Goal: Transaction & Acquisition: Purchase product/service

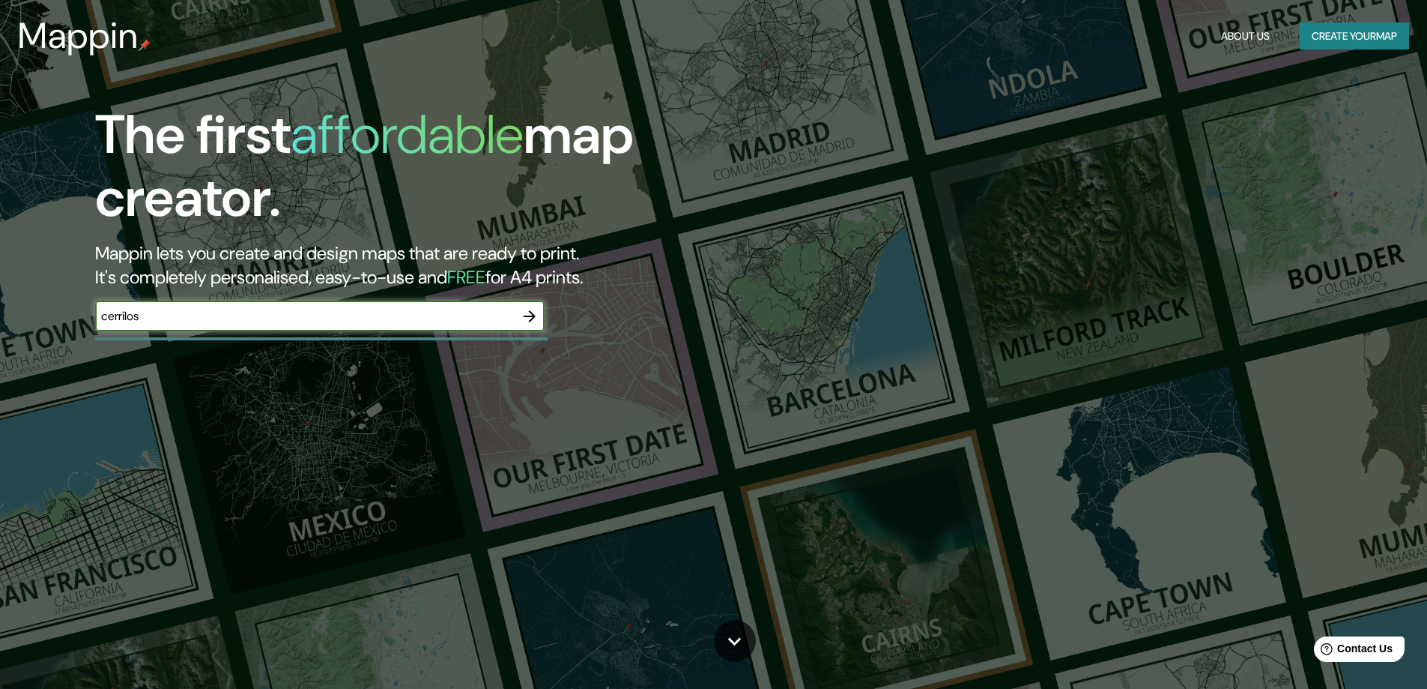
click at [127, 318] on input "cerrilos" at bounding box center [305, 315] width 420 height 17
click at [130, 318] on input "cerrilos" at bounding box center [305, 315] width 420 height 17
type input "cerrillos"
click at [536, 311] on icon "button" at bounding box center [530, 316] width 18 height 18
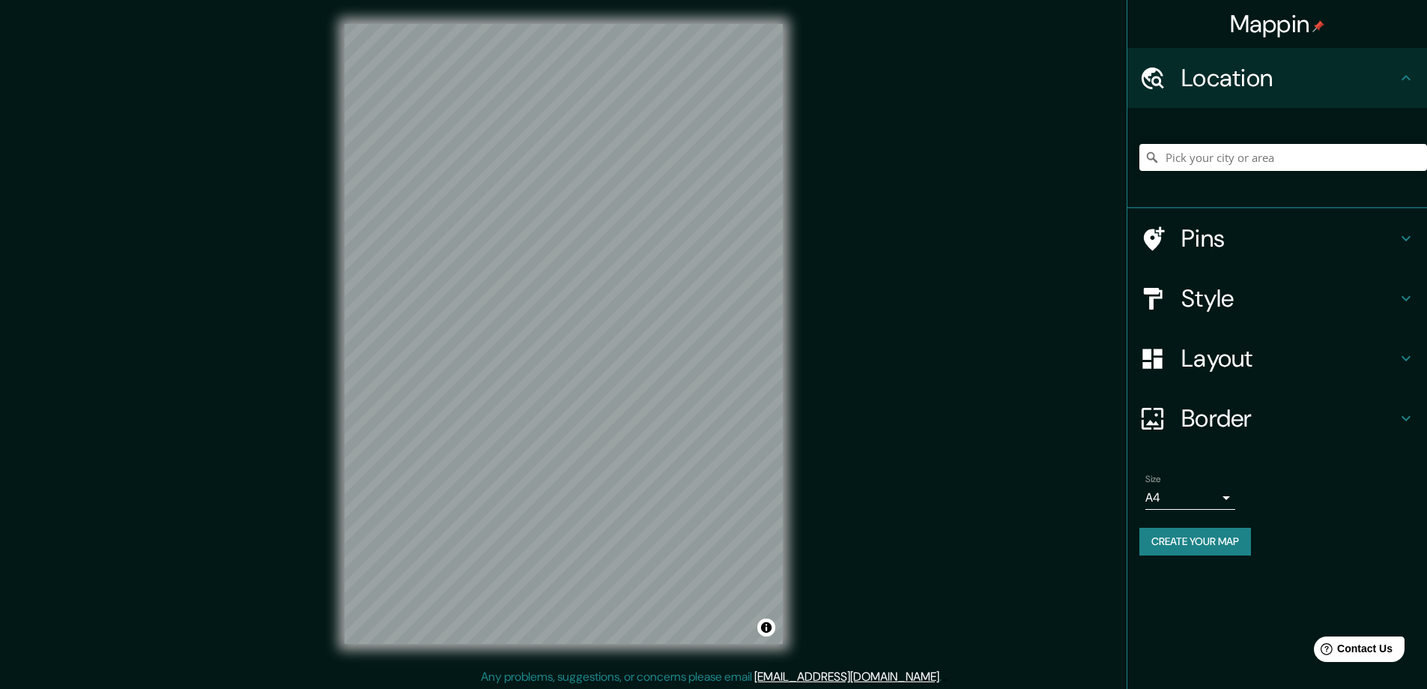
click at [1300, 311] on h4 "Style" at bounding box center [1290, 298] width 216 height 30
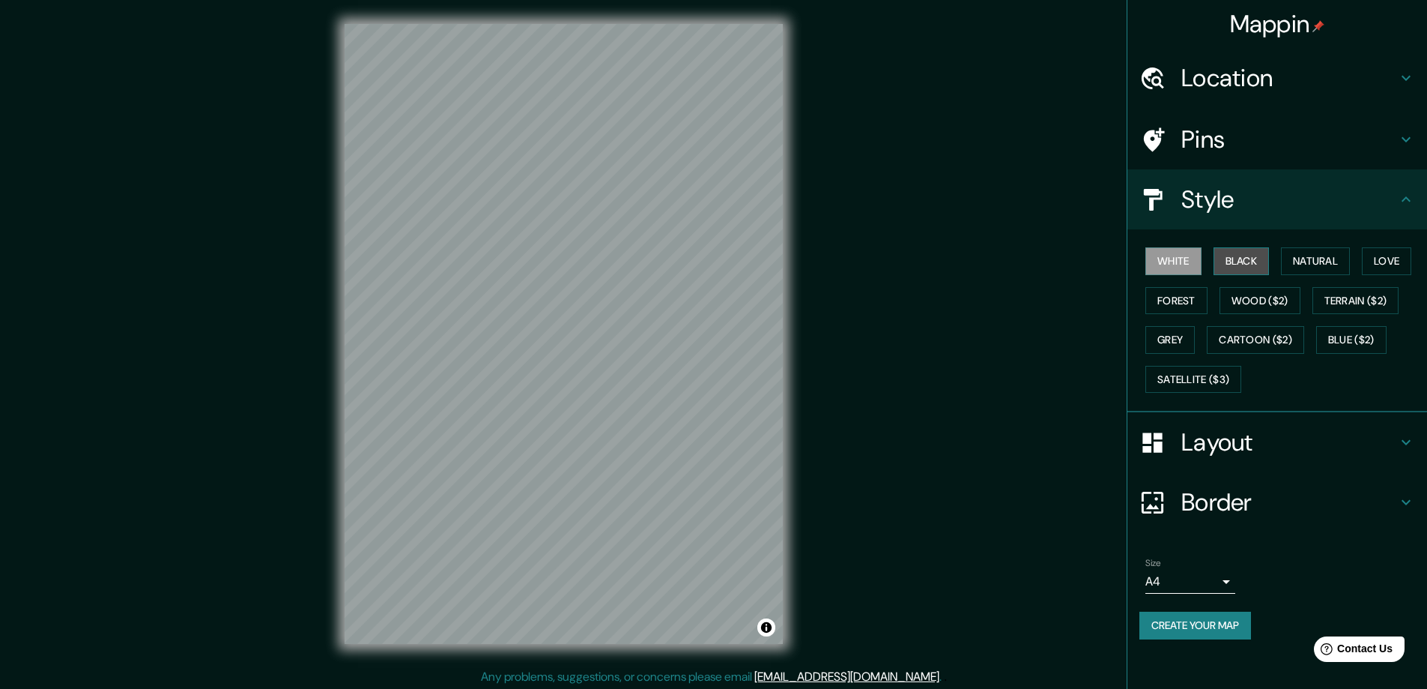
click at [1251, 257] on button "Black" at bounding box center [1242, 261] width 56 height 28
click at [1292, 253] on button "Natural" at bounding box center [1315, 261] width 69 height 28
click at [1401, 272] on button "Love" at bounding box center [1386, 261] width 49 height 28
click at [1379, 307] on button "Terrain ($2)" at bounding box center [1356, 301] width 87 height 28
click at [1178, 307] on button "Forest" at bounding box center [1177, 301] width 62 height 28
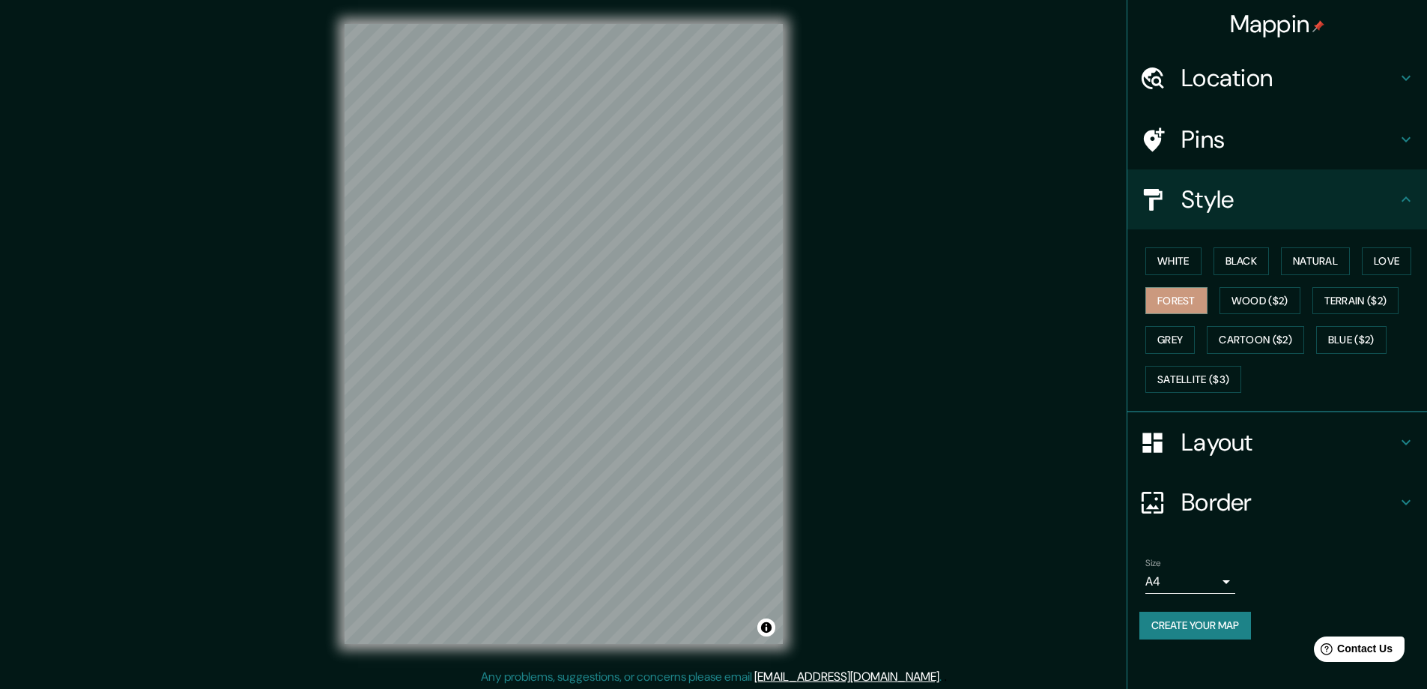
click at [1178, 357] on div "White Black Natural Love Forest Wood ($2) Terrain ($2) Grey Cartoon ($2) Blue (…" at bounding box center [1284, 319] width 288 height 157
click at [1176, 342] on button "Grey" at bounding box center [1170, 340] width 49 height 28
click at [1181, 386] on button "Satellite ($3)" at bounding box center [1194, 380] width 96 height 28
click at [1194, 269] on button "White" at bounding box center [1174, 261] width 56 height 28
click at [1245, 262] on button "Black" at bounding box center [1242, 261] width 56 height 28
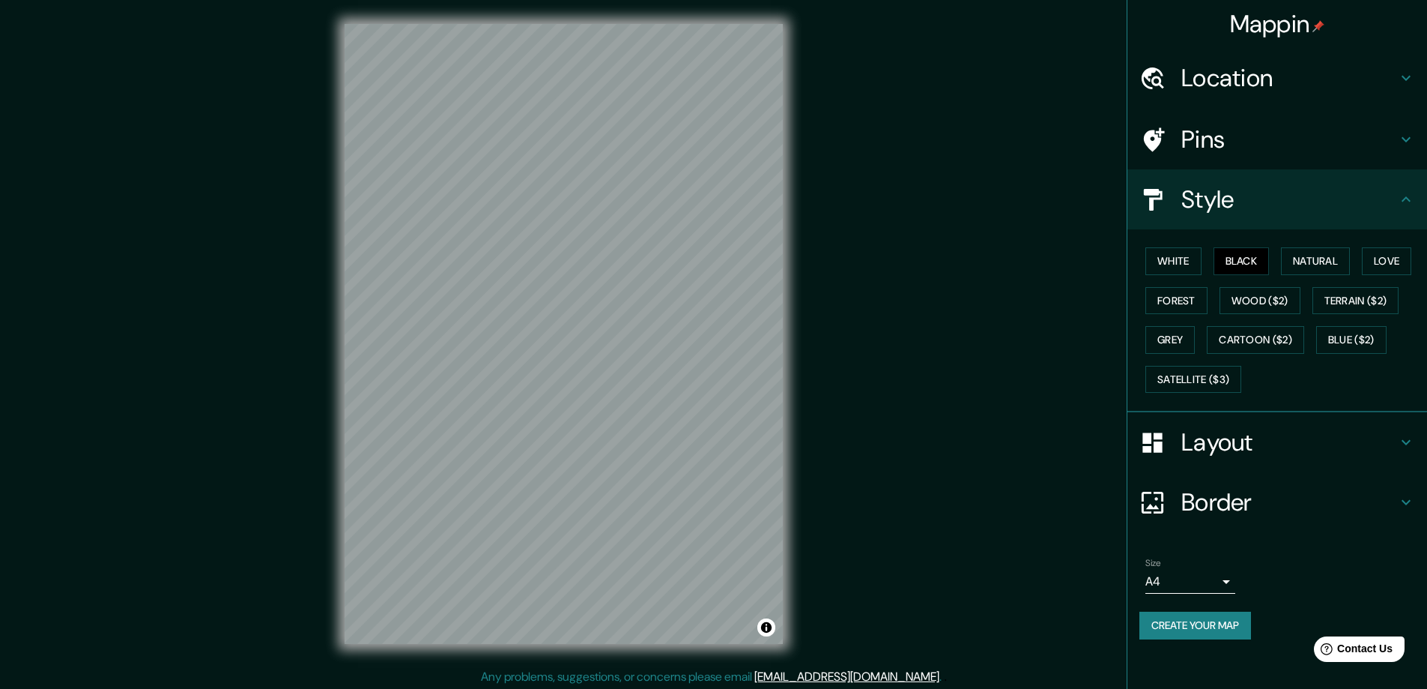
click at [1296, 86] on h4 "Location" at bounding box center [1290, 78] width 216 height 30
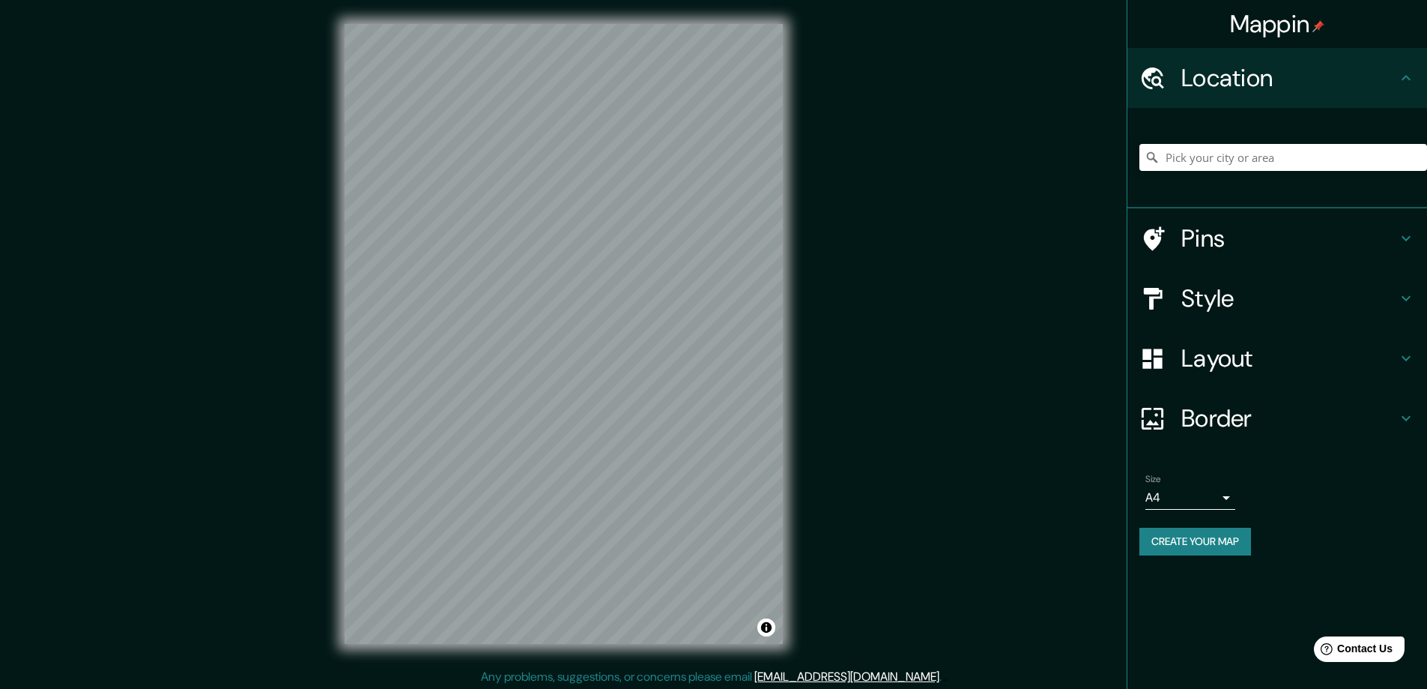
click at [1296, 86] on h4 "Location" at bounding box center [1290, 78] width 216 height 30
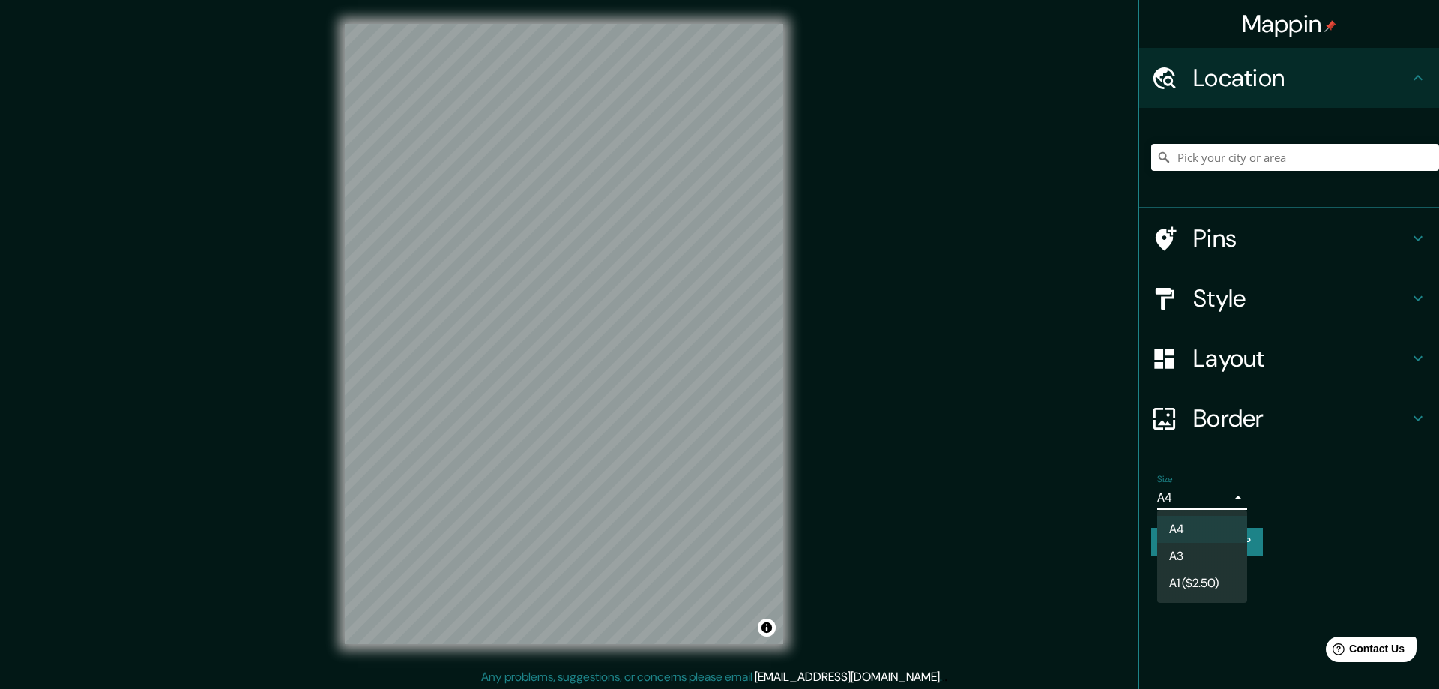
click at [1195, 490] on body "Mappin Location Pins Style Layout Border Choose a border. Hint : you can make l…" at bounding box center [719, 344] width 1439 height 689
click at [1195, 490] on div at bounding box center [719, 344] width 1439 height 689
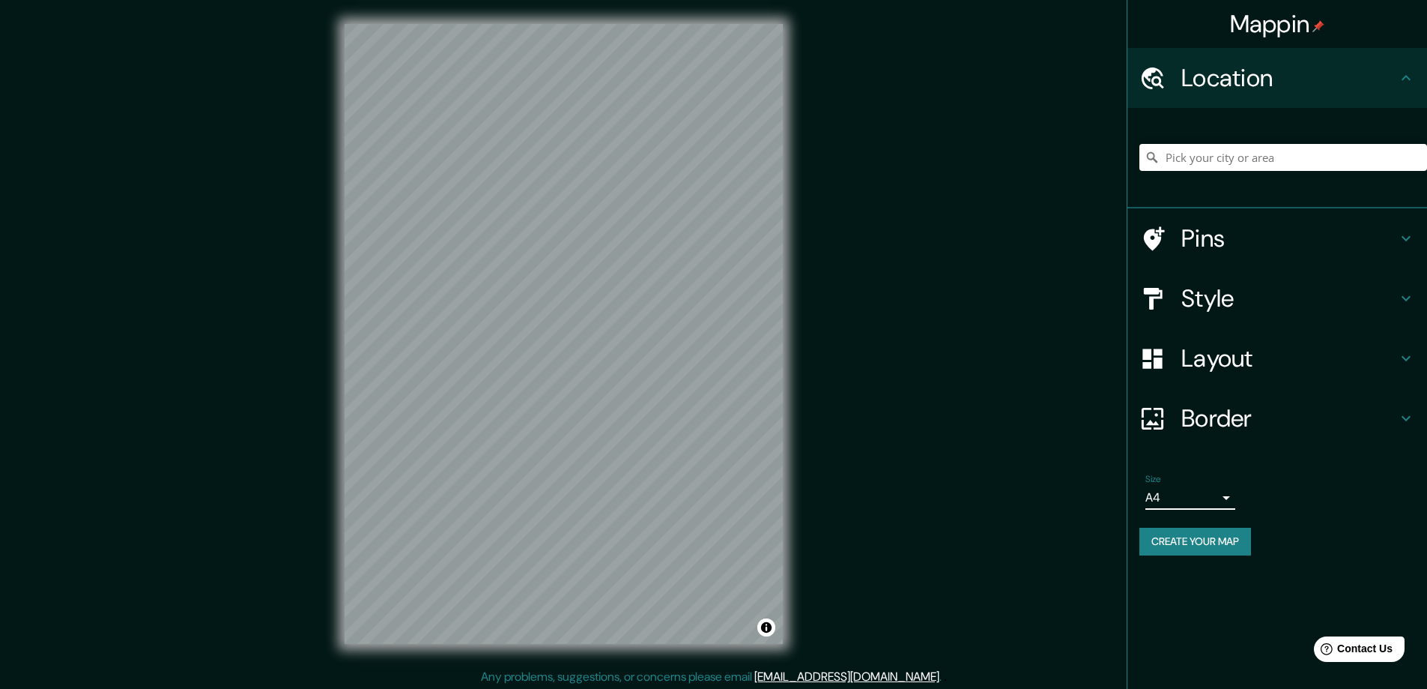
click at [1213, 535] on button "Create your map" at bounding box center [1196, 541] width 112 height 28
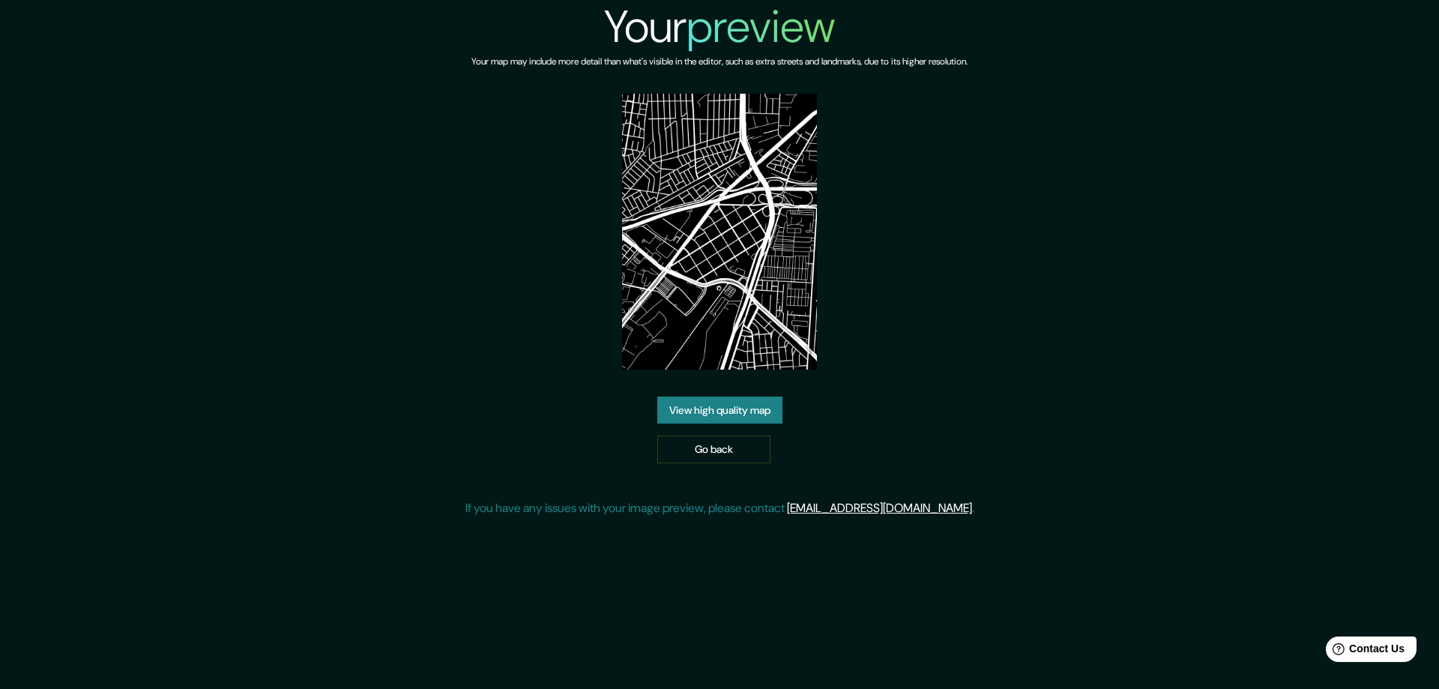
click at [738, 412] on link "View high quality map" at bounding box center [719, 410] width 125 height 28
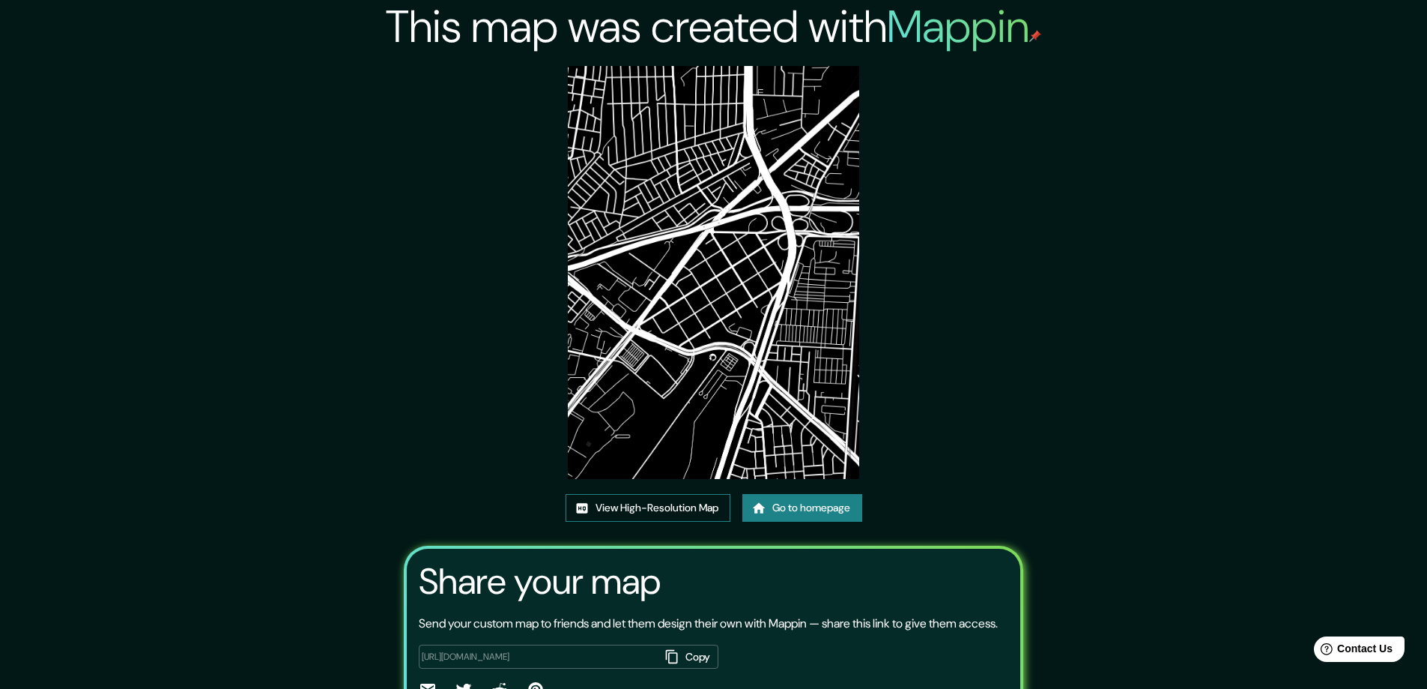
click at [657, 515] on link "View High-Resolution Map" at bounding box center [648, 508] width 165 height 28
